Goal: Check status: Check status

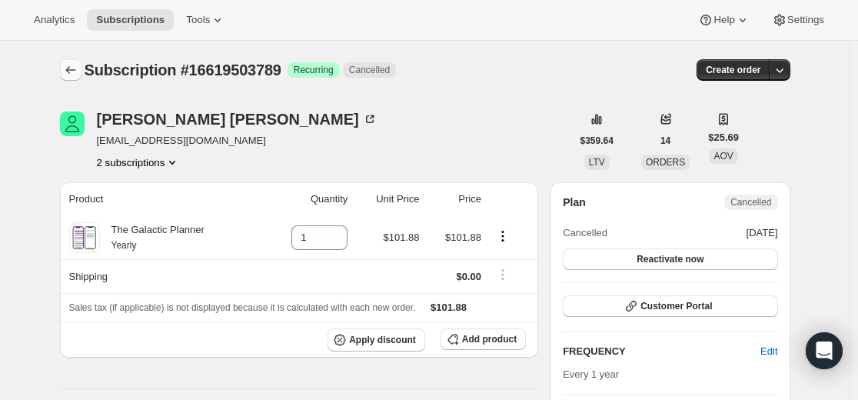
click at [66, 68] on icon "Subscriptions" at bounding box center [70, 69] width 15 height 15
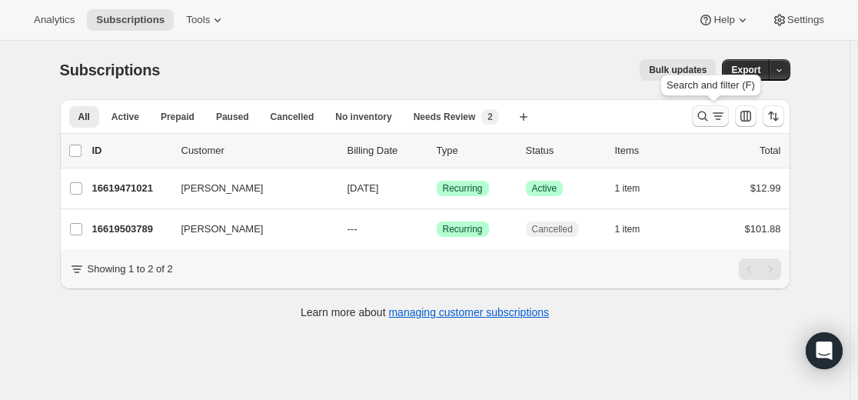
click at [710, 116] on icon "Search and filter results" at bounding box center [702, 115] width 15 height 15
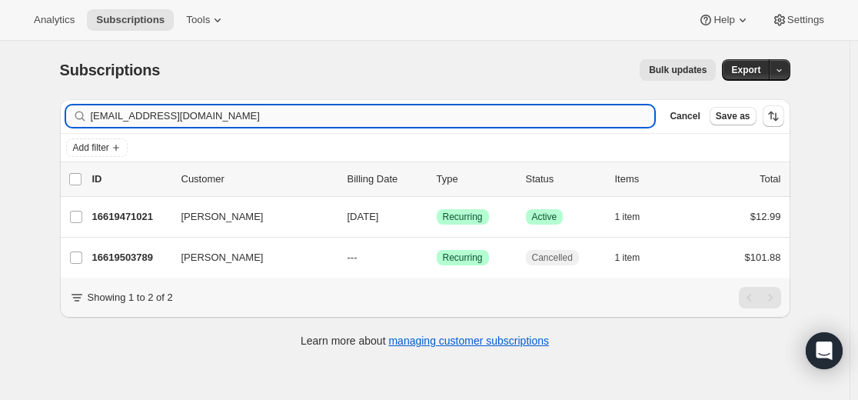
click at [451, 118] on input "[EMAIL_ADDRESS][DOMAIN_NAME]" at bounding box center [373, 116] width 564 height 22
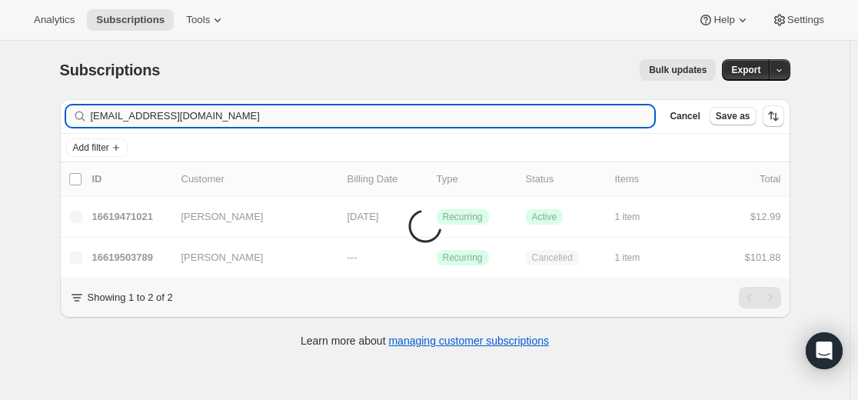
type input "[EMAIL_ADDRESS][DOMAIN_NAME]"
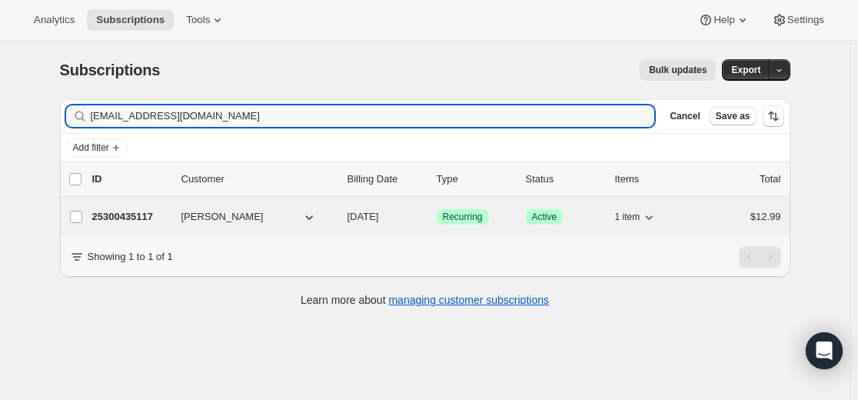
click at [137, 216] on p "25300435117" at bounding box center [130, 216] width 77 height 15
